Goal: Information Seeking & Learning: Learn about a topic

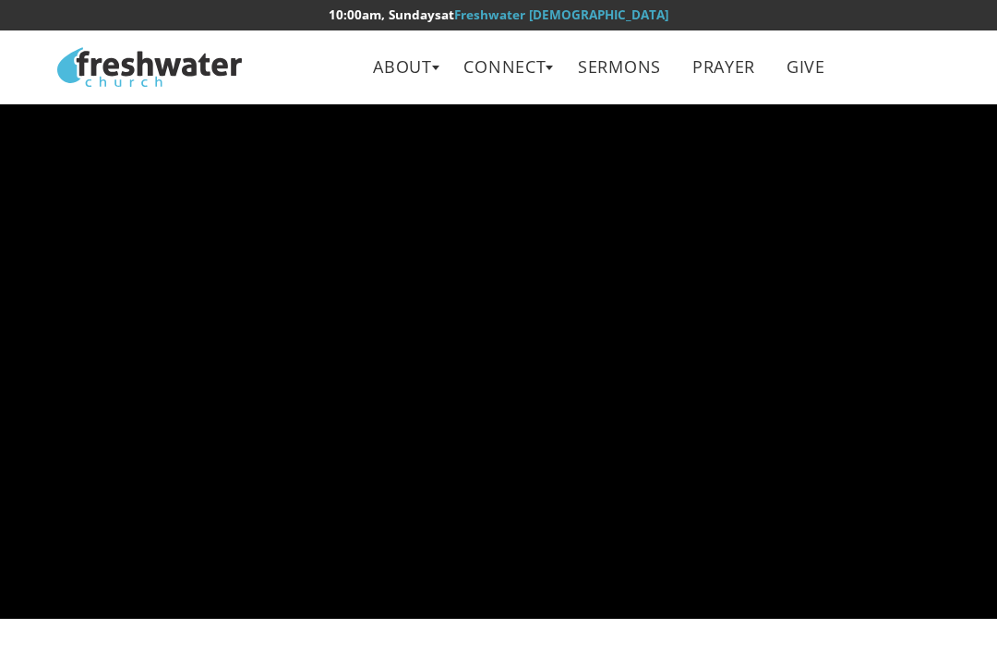
click at [422, 65] on link "About" at bounding box center [403, 67] width 86 height 42
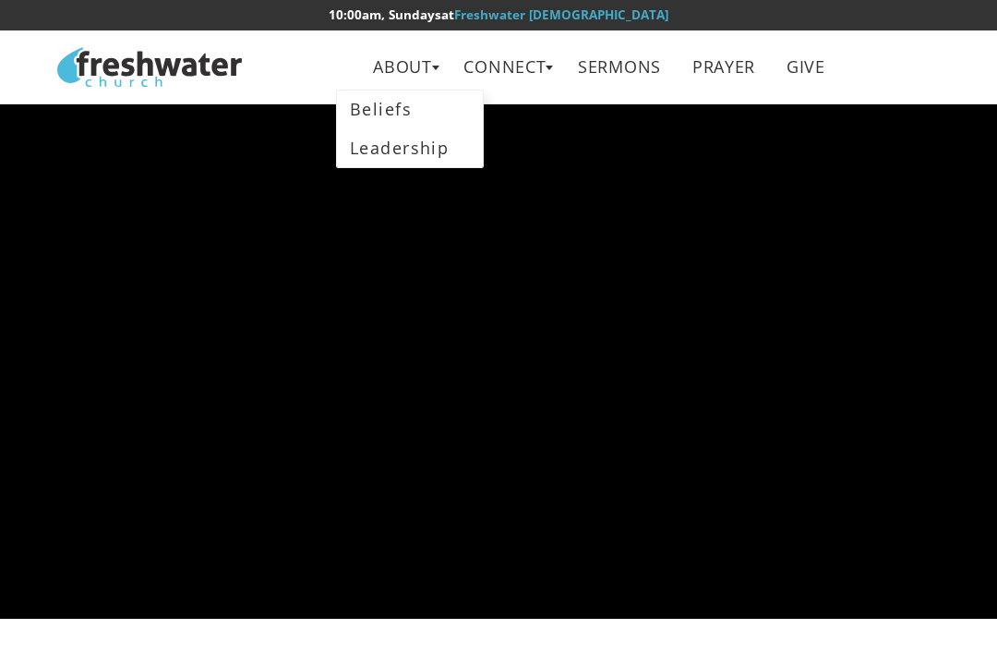
click at [422, 115] on link "Beliefs" at bounding box center [410, 110] width 146 height 38
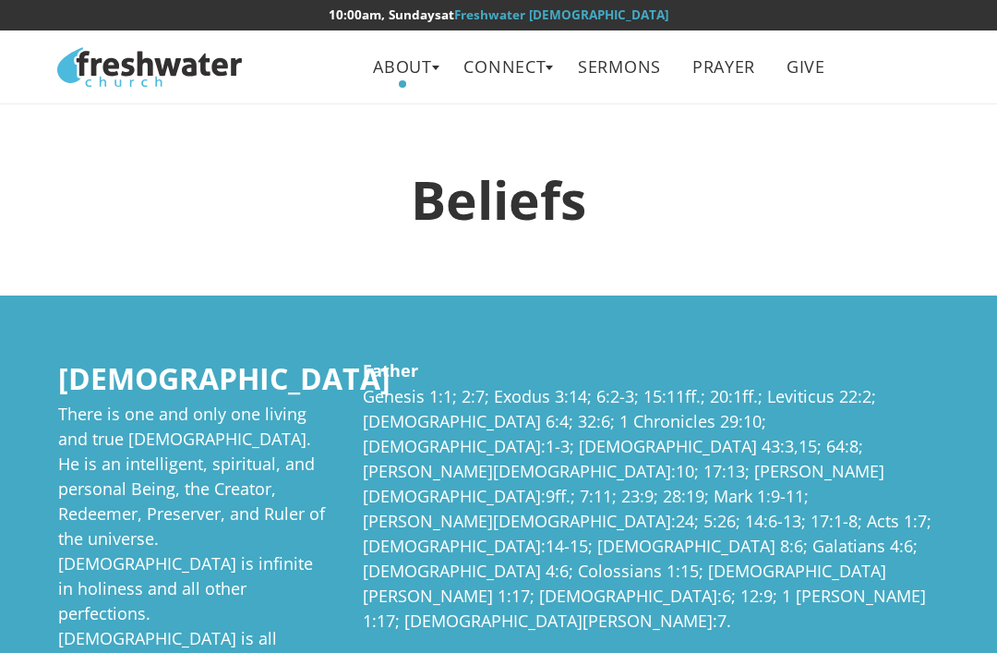
click at [429, 75] on link "About" at bounding box center [403, 67] width 86 height 42
click at [443, 151] on link "Leadership" at bounding box center [410, 147] width 146 height 38
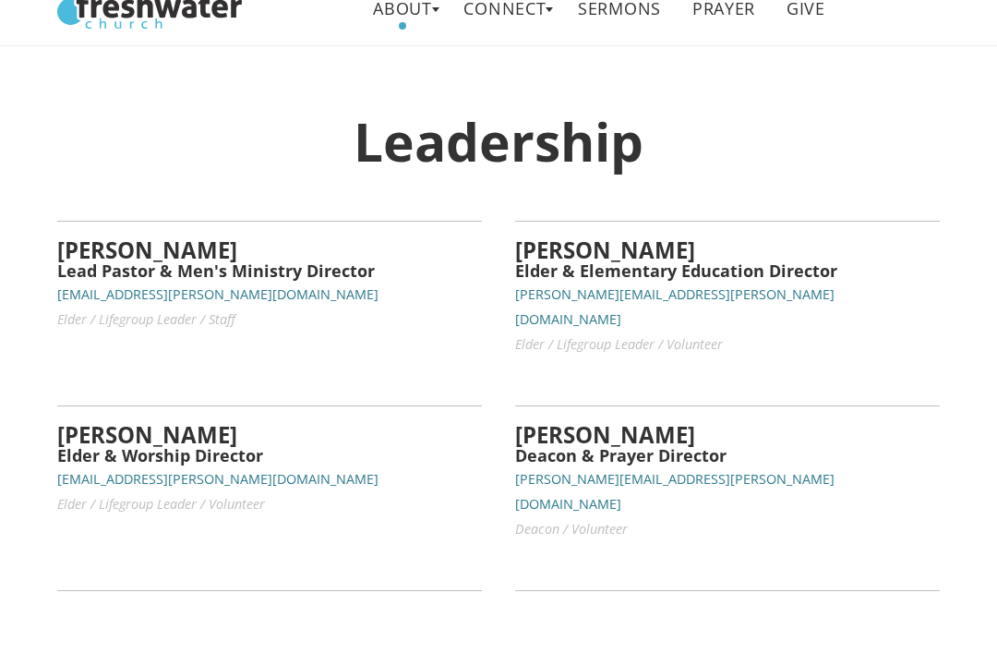
scroll to position [58, 0]
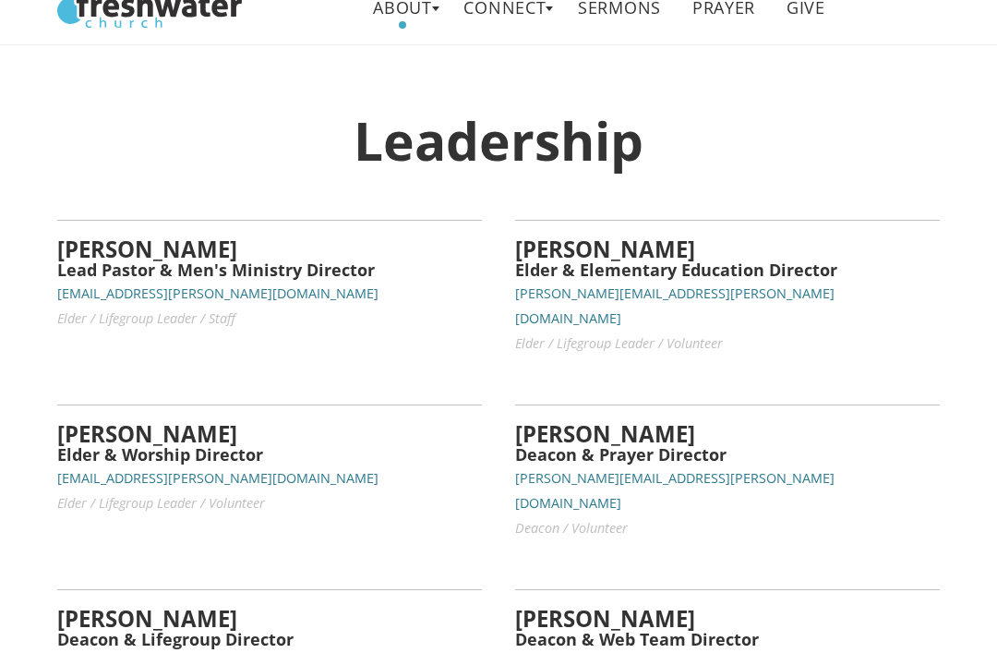
click at [269, 269] on h5 "Lead Pastor & Men's Ministry Director" at bounding box center [269, 271] width 425 height 18
click at [131, 254] on h4 "JT Patton" at bounding box center [269, 250] width 425 height 24
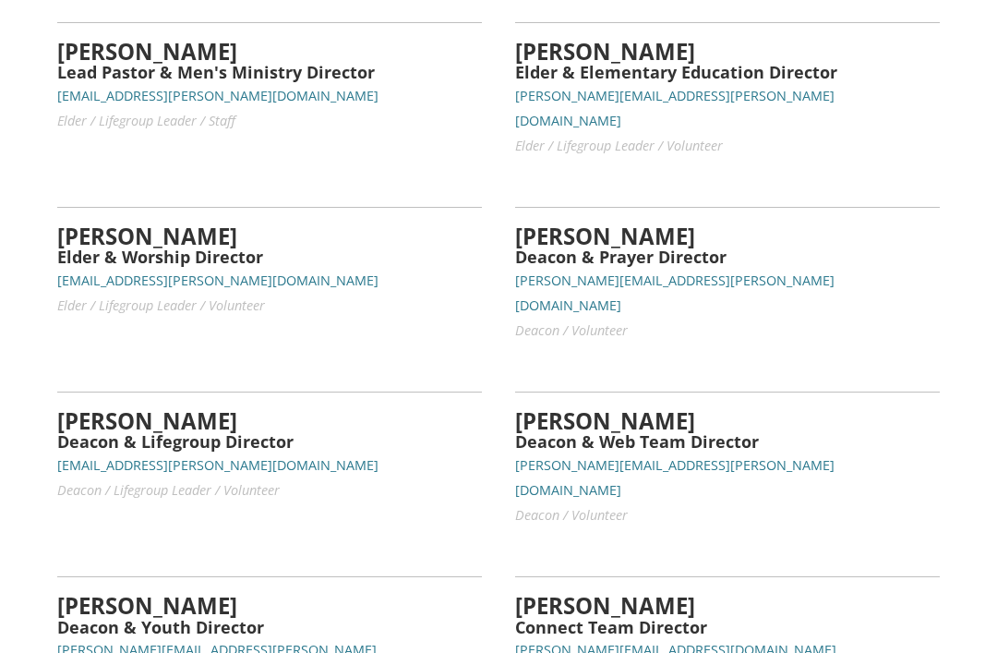
scroll to position [0, 0]
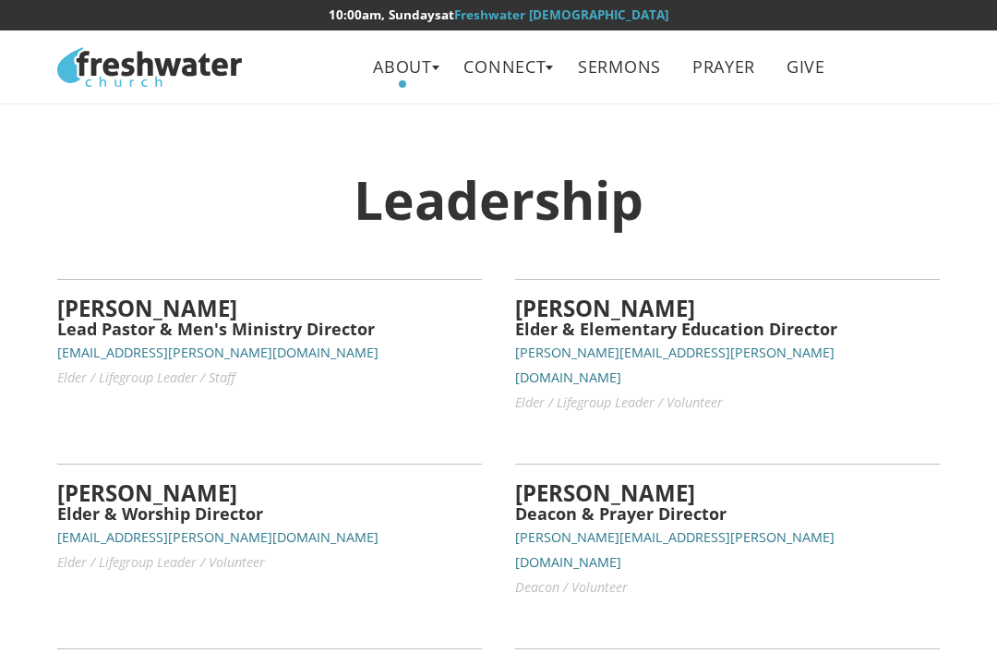
click at [537, 72] on link "Connect" at bounding box center [506, 67] width 110 height 42
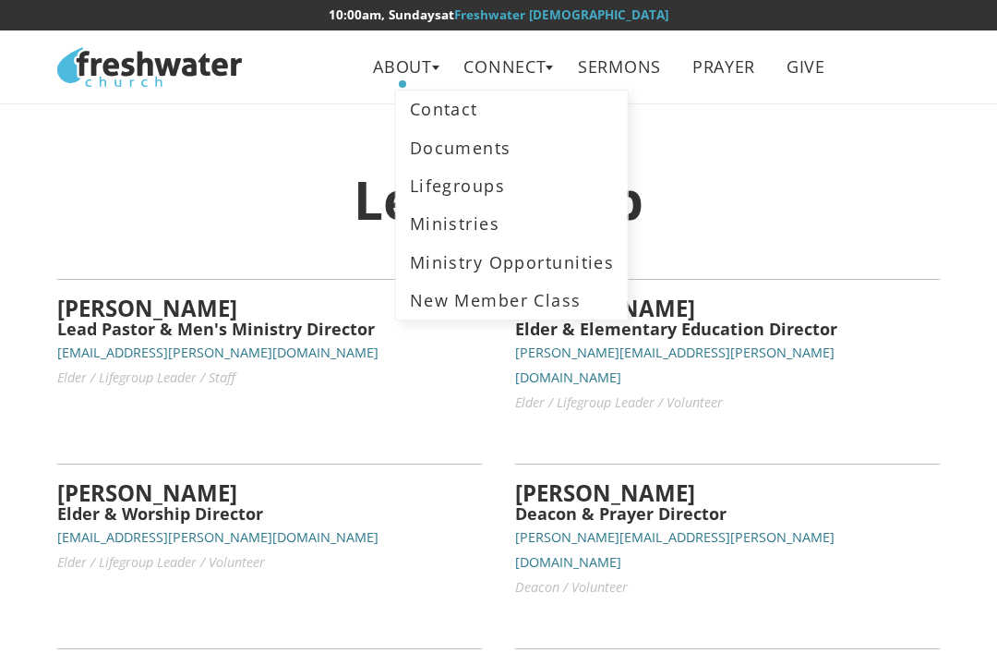
click at [529, 151] on link "Documents" at bounding box center [511, 147] width 231 height 38
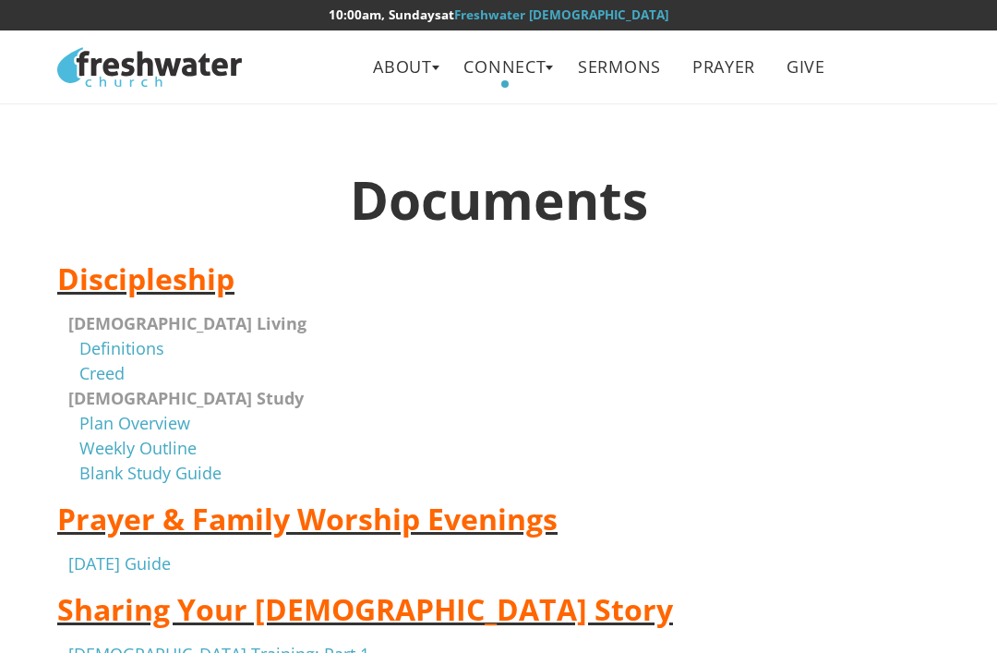
click at [545, 62] on link "Connect" at bounding box center [506, 67] width 110 height 42
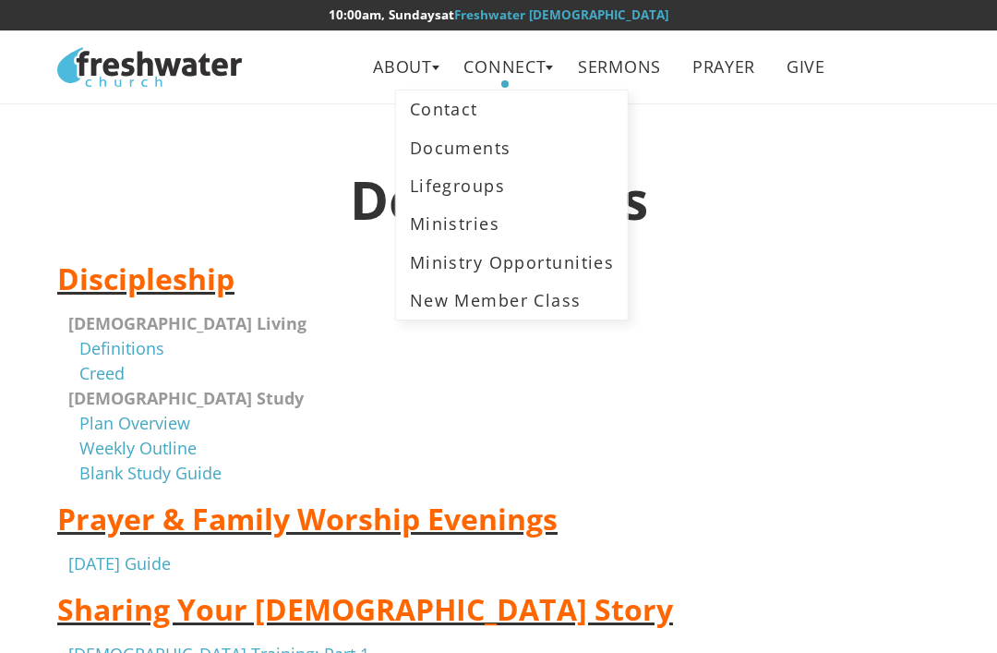
click at [512, 184] on link "Lifegroups" at bounding box center [511, 186] width 231 height 38
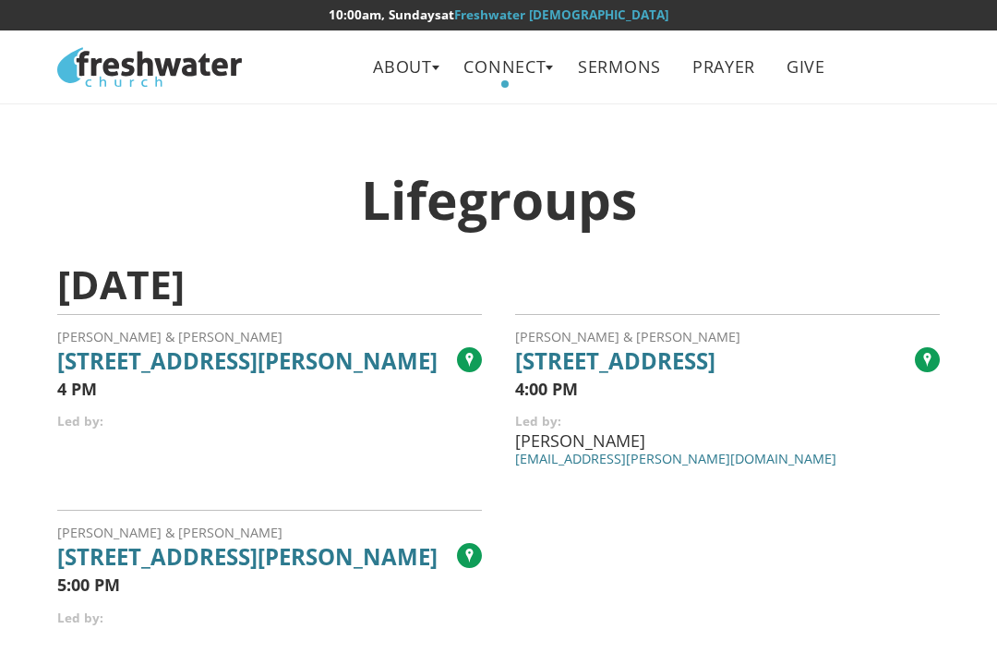
click at [538, 70] on link "Connect" at bounding box center [506, 67] width 110 height 42
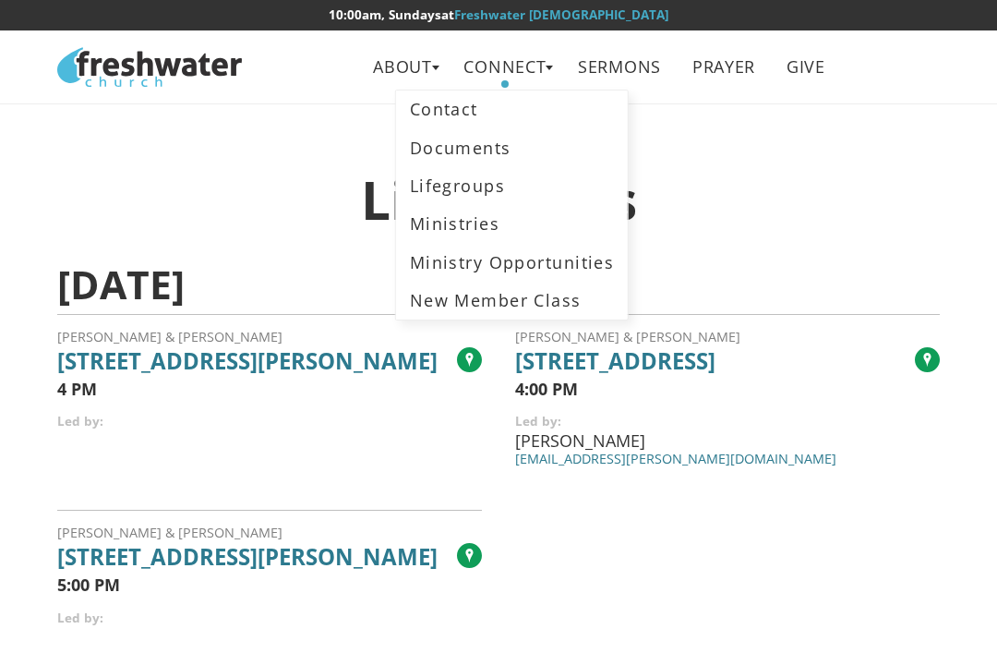
click at [522, 229] on link "Ministries" at bounding box center [511, 224] width 231 height 38
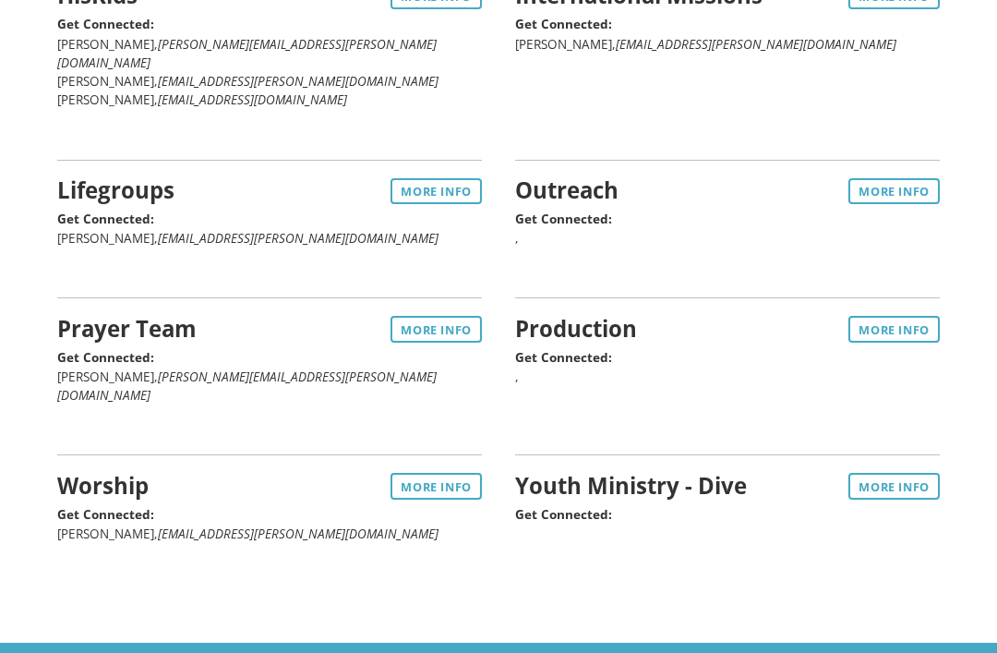
scroll to position [490, 0]
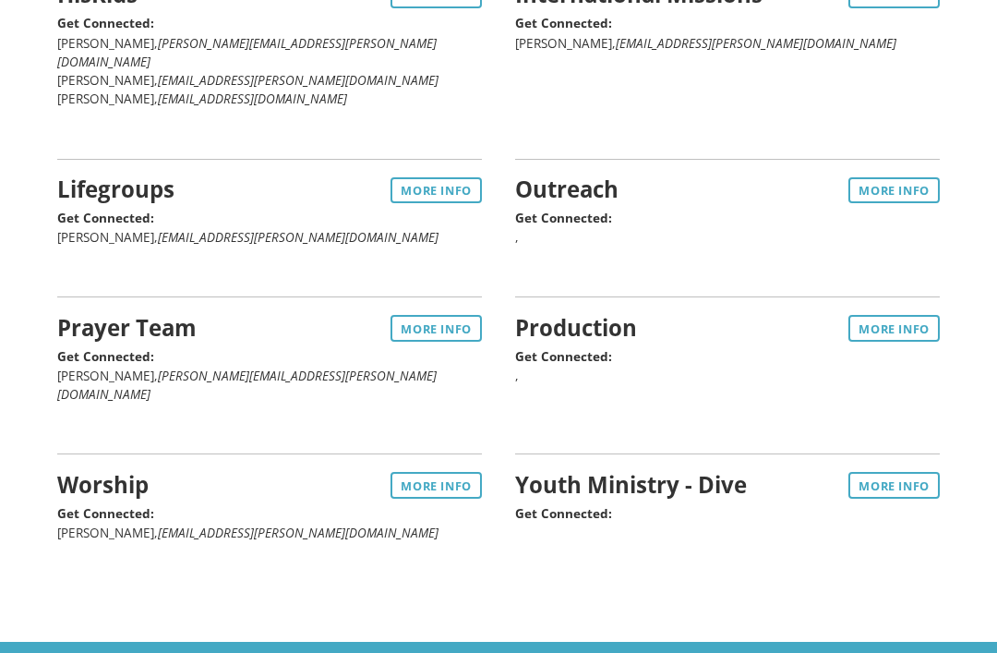
click at [885, 472] on link "More Info" at bounding box center [894, 485] width 91 height 26
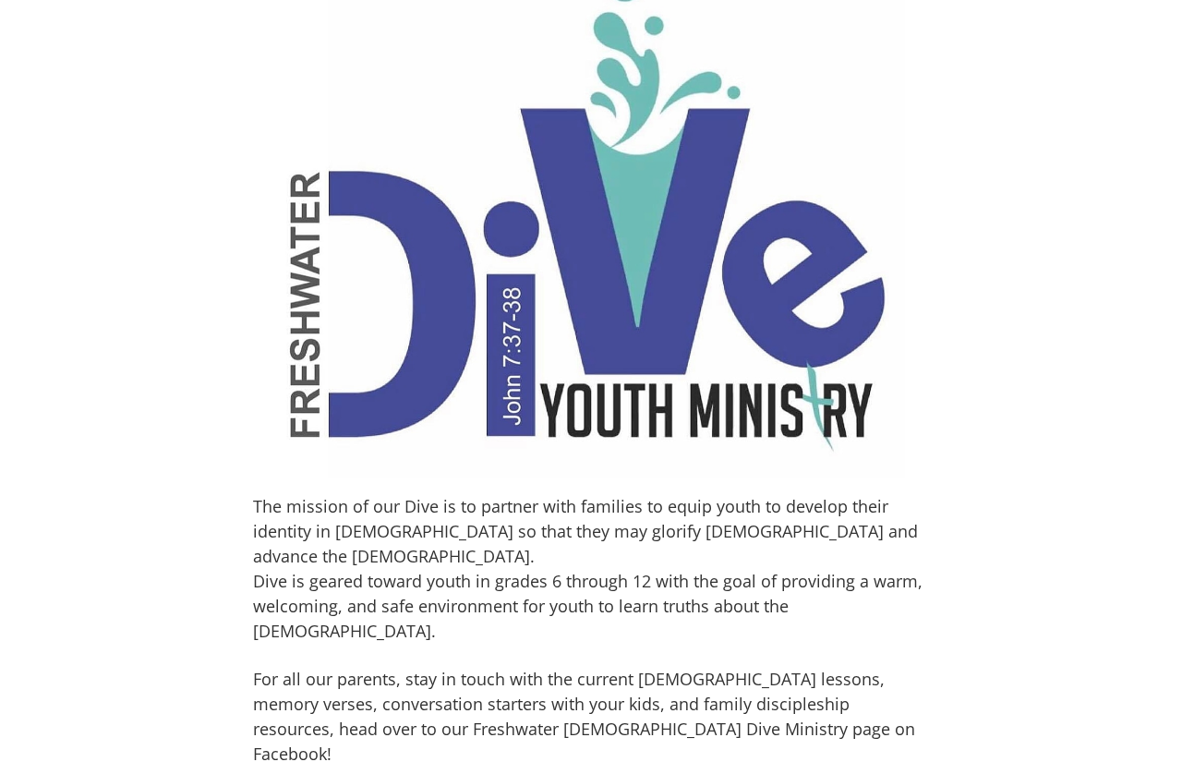
scroll to position [315, 0]
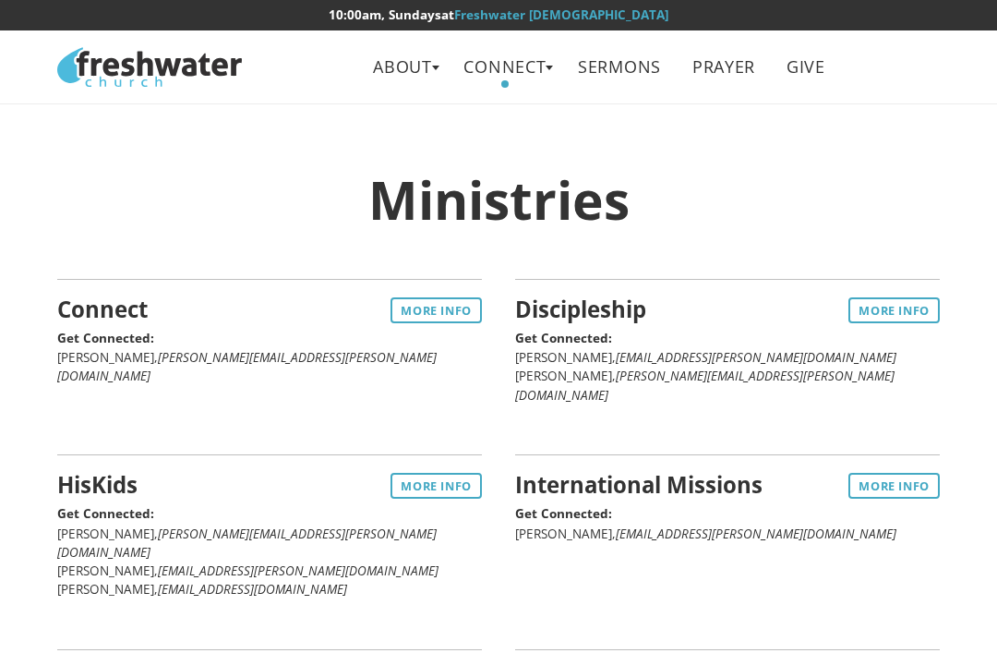
click at [528, 75] on link "Connect" at bounding box center [506, 67] width 110 height 42
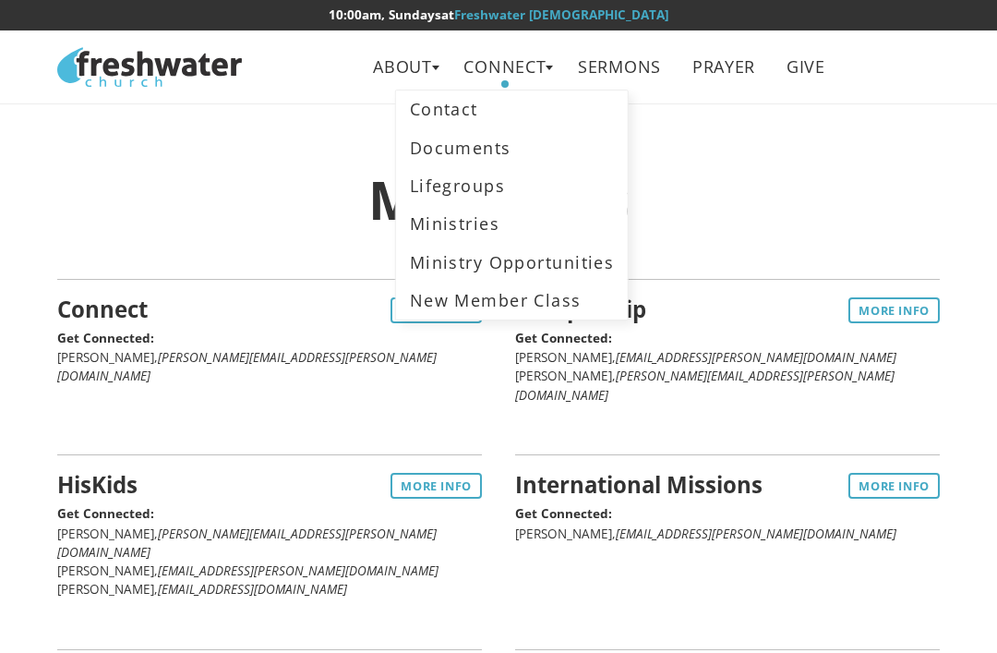
click at [564, 296] on link "New Member Class" at bounding box center [511, 301] width 231 height 38
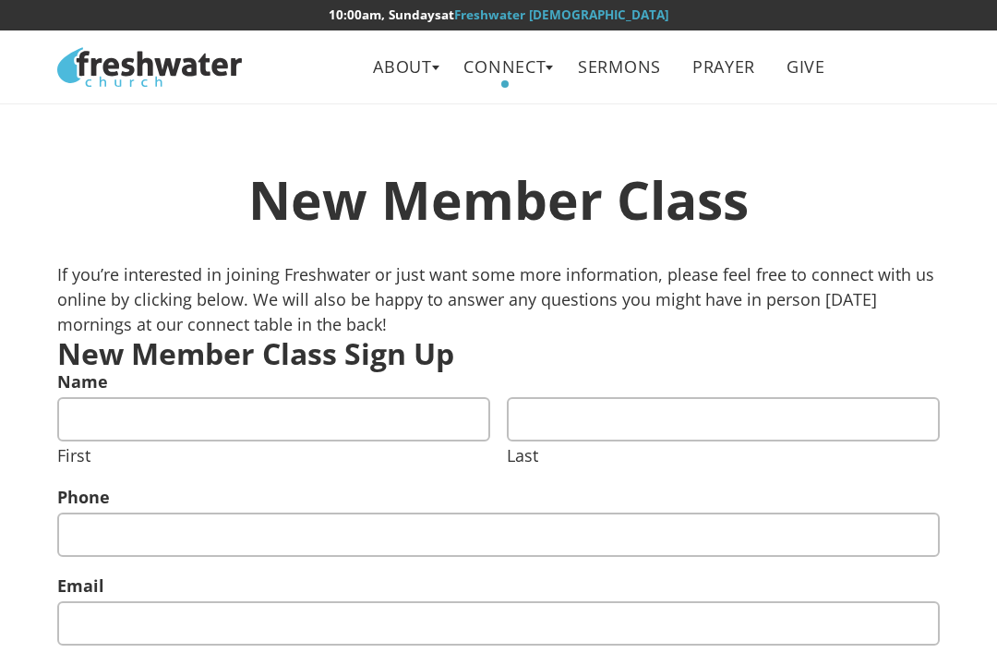
click at [647, 71] on link "Sermons" at bounding box center [620, 67] width 110 height 42
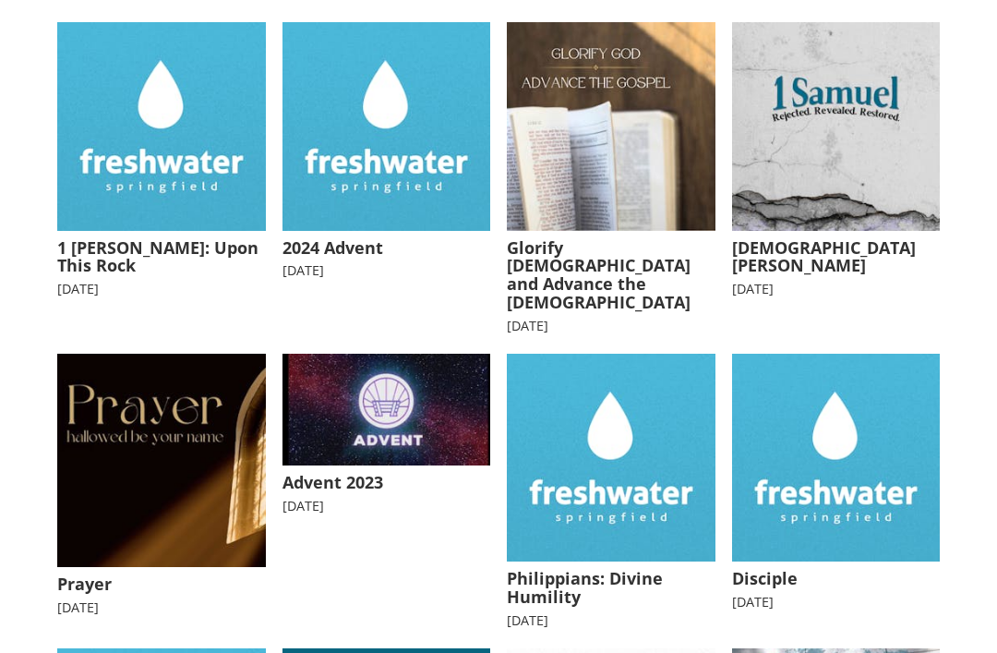
scroll to position [439, 0]
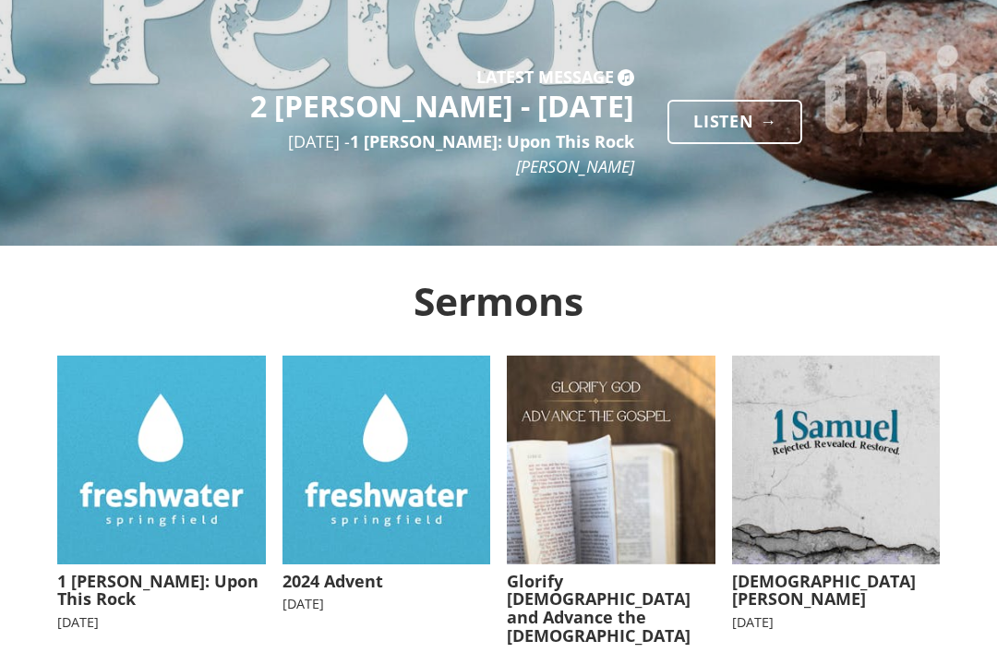
scroll to position [0, 0]
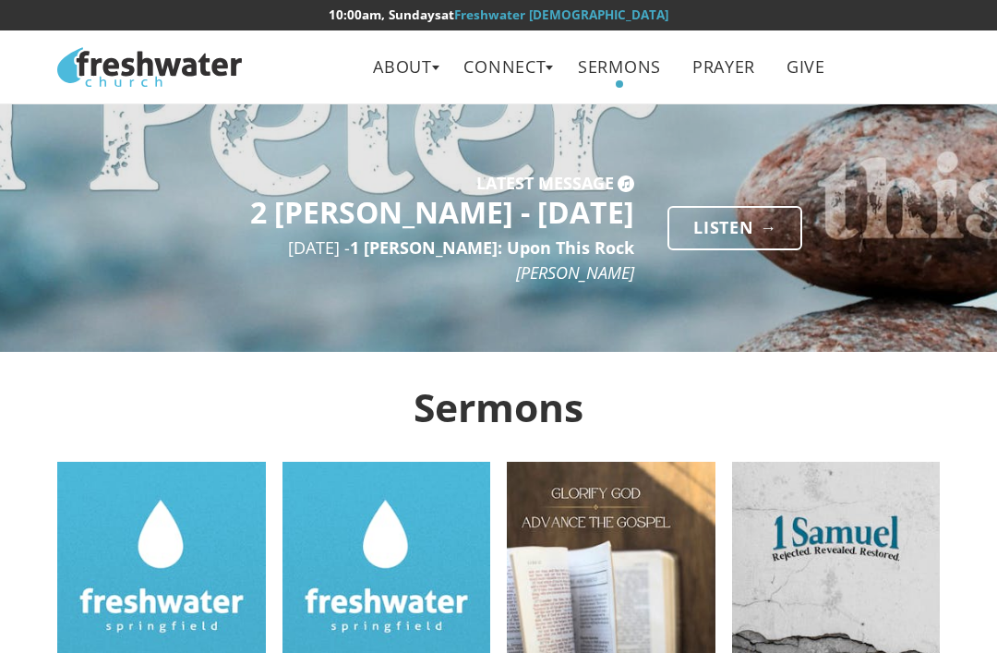
click at [741, 64] on link "Prayer" at bounding box center [724, 67] width 90 height 42
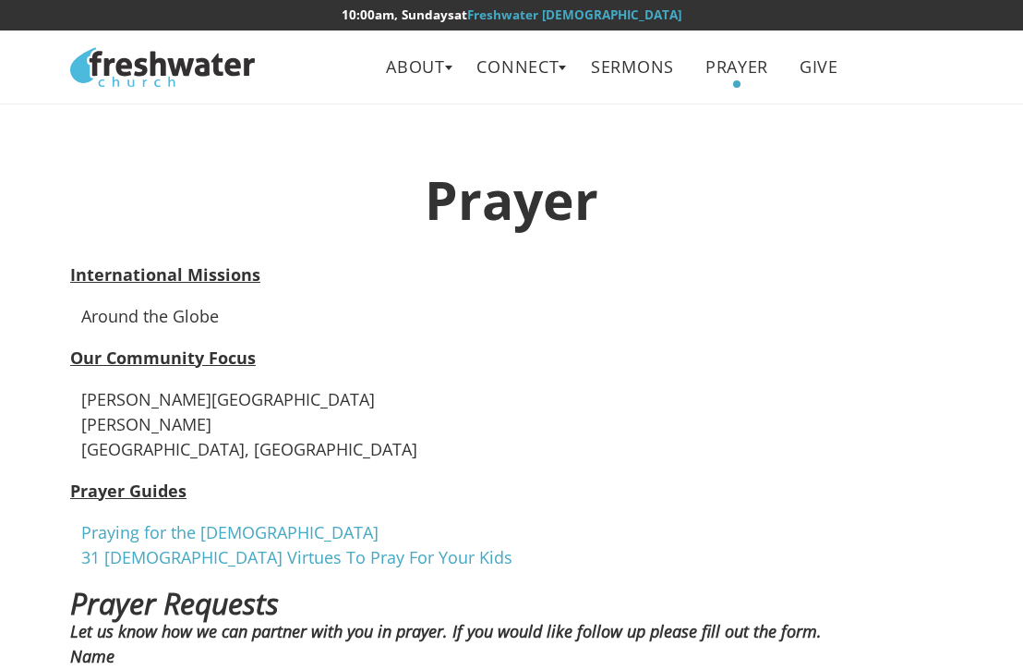
click at [825, 76] on link "Give" at bounding box center [820, 67] width 66 height 42
